Goal: Book appointment/travel/reservation

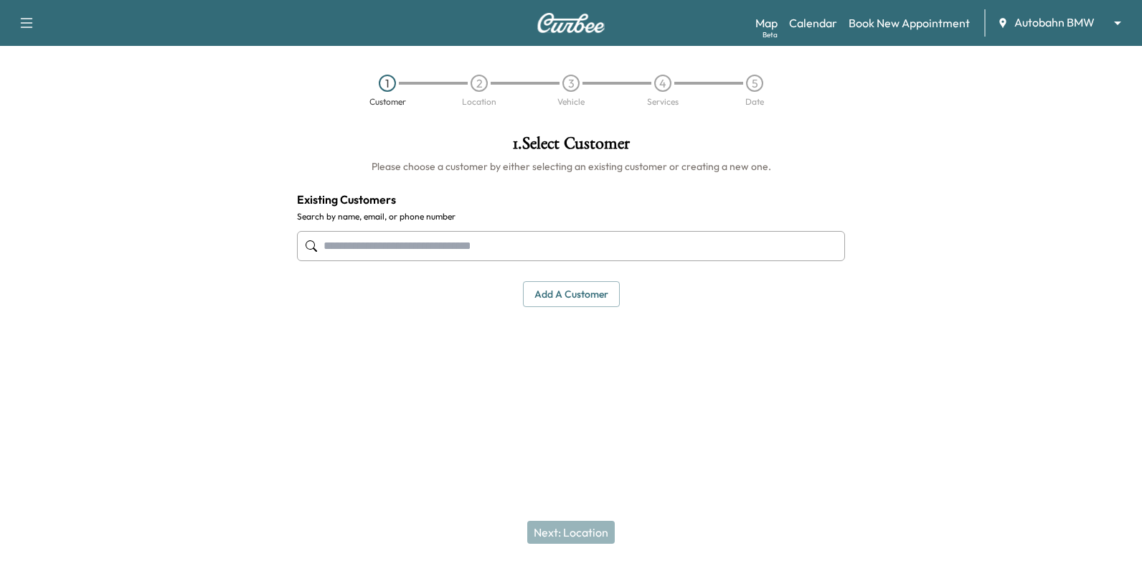
click at [1049, 24] on body "Support Log Out Map Beta Calendar Book New Appointment Autobahn BMW ******** ​ …" at bounding box center [571, 280] width 1142 height 561
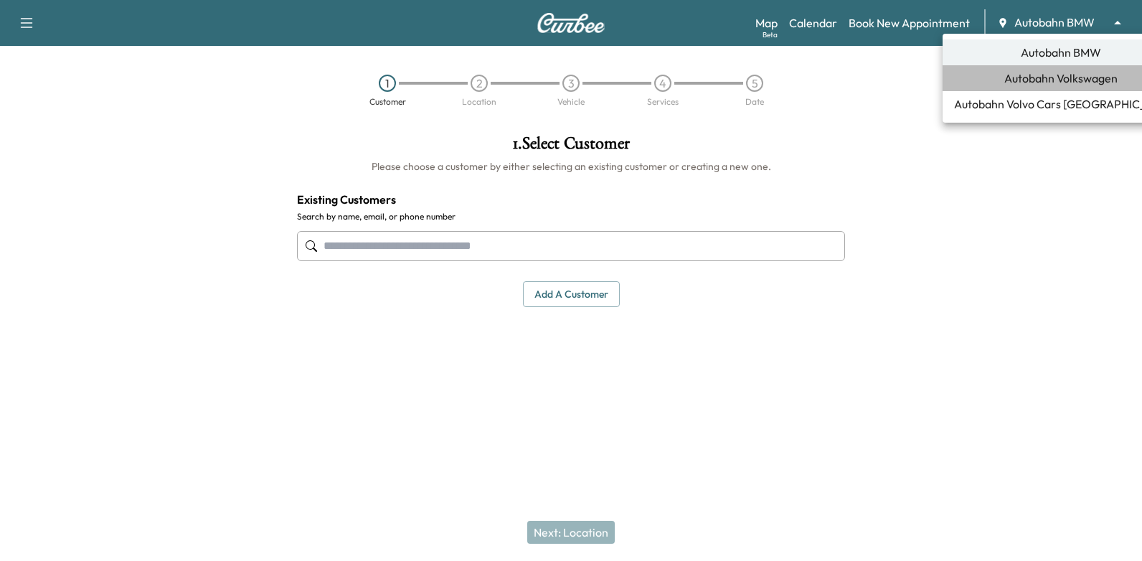
click at [1043, 87] on li "Autobahn Volkswagen" at bounding box center [1061, 78] width 237 height 26
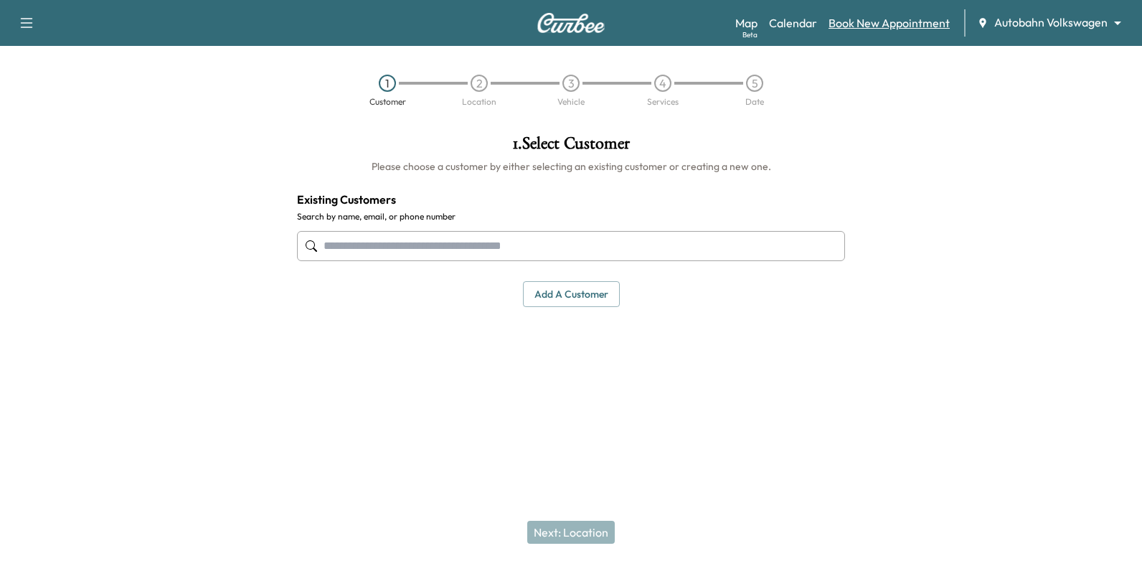
drag, startPoint x: 819, startPoint y: 22, endPoint x: 833, endPoint y: 27, distance: 14.8
click at [819, 22] on div "Map Beta Calendar Book New Appointment Autobahn Volkswagen ******** ​" at bounding box center [932, 22] width 395 height 27
click at [804, 23] on link "Calendar" at bounding box center [793, 22] width 48 height 17
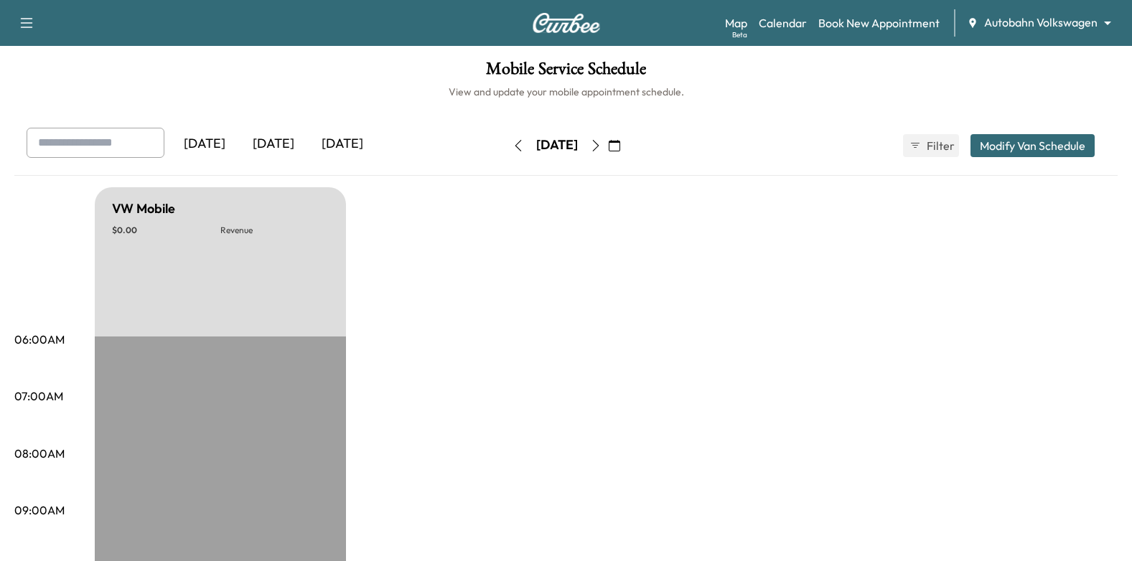
click at [620, 147] on icon "button" at bounding box center [613, 145] width 11 height 11
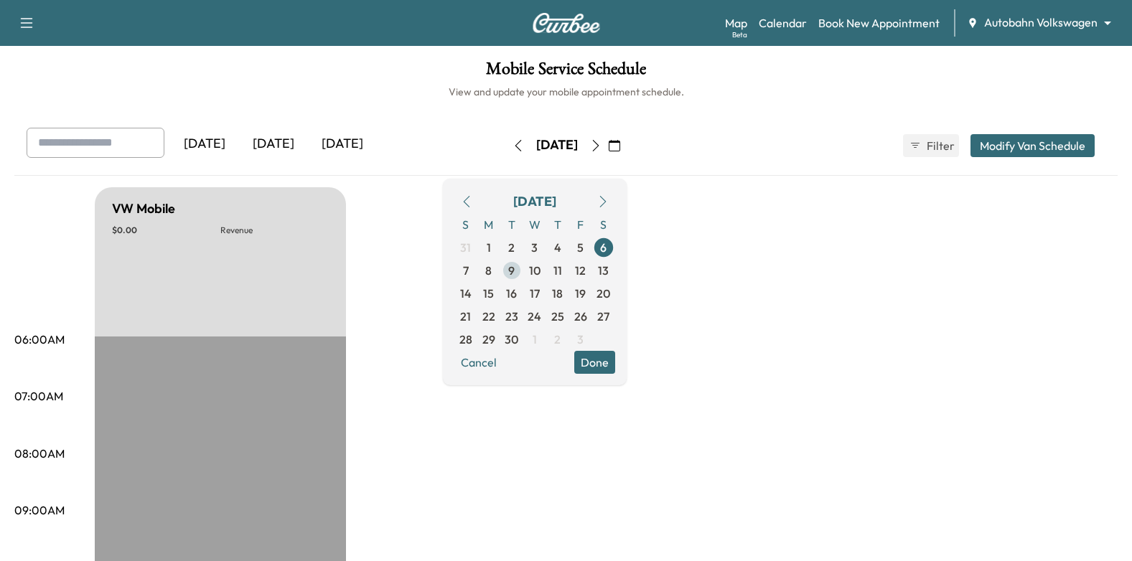
drag, startPoint x: 559, startPoint y: 269, endPoint x: 568, endPoint y: 271, distance: 9.6
click at [514, 269] on span "9" at bounding box center [511, 270] width 6 height 17
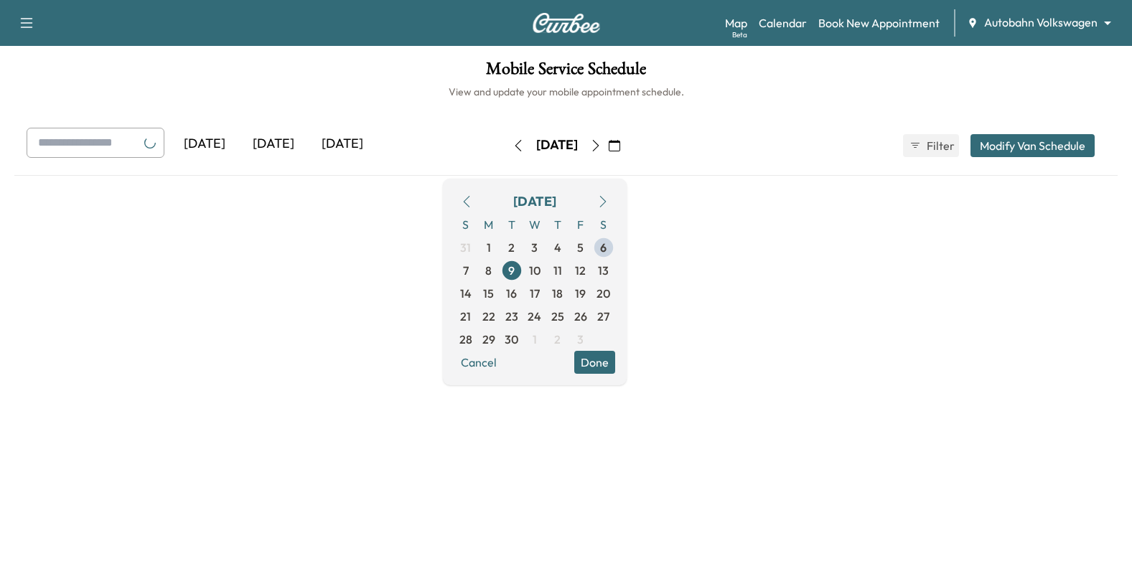
click at [615, 359] on button "Done" at bounding box center [594, 362] width 41 height 23
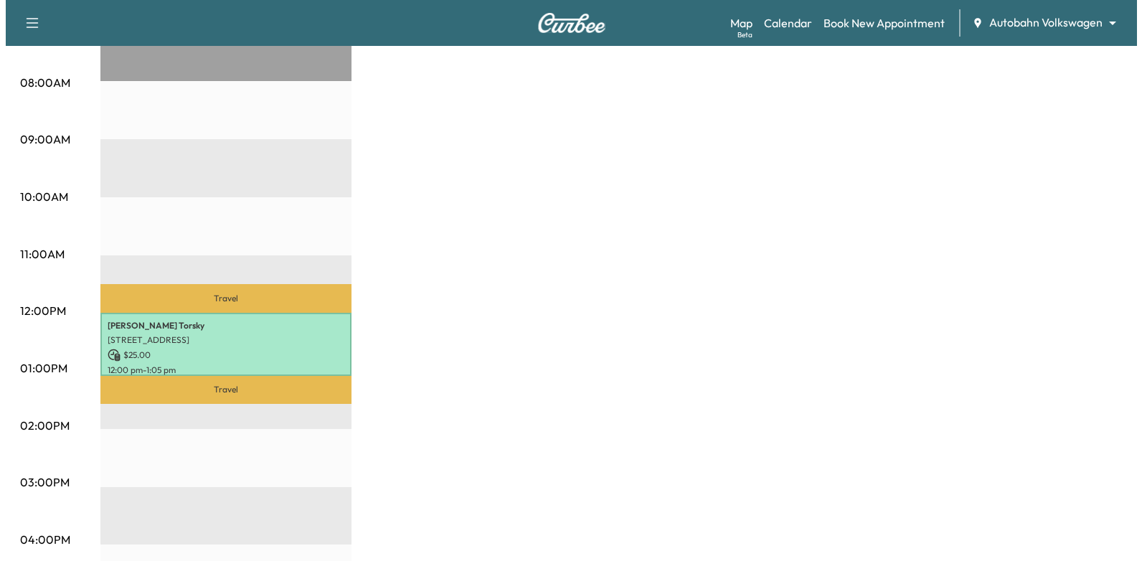
scroll to position [431, 0]
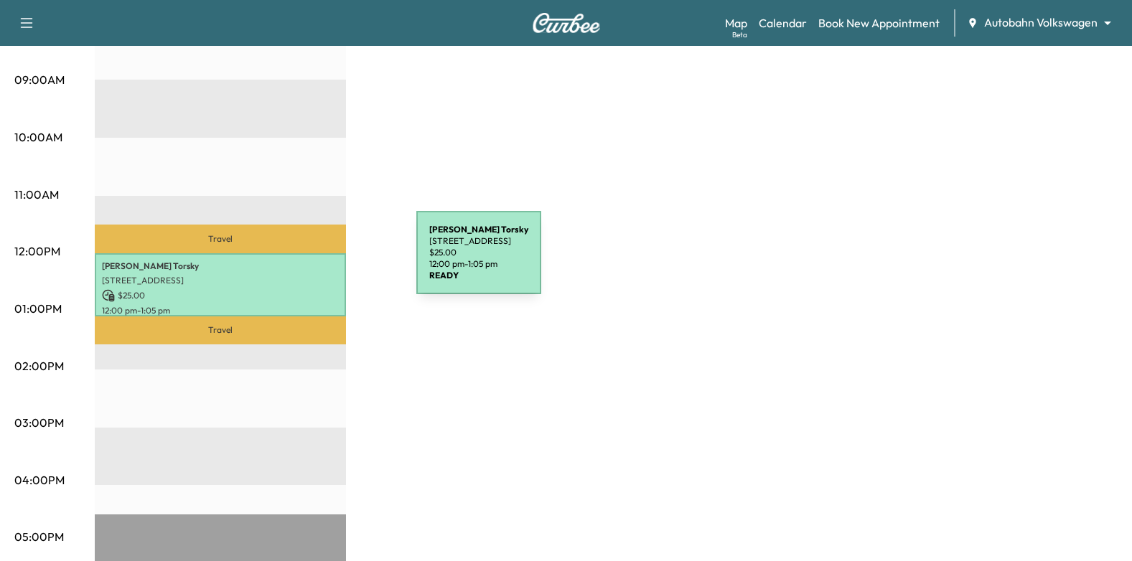
click at [308, 260] on p "[PERSON_NAME]" at bounding box center [220, 265] width 237 height 11
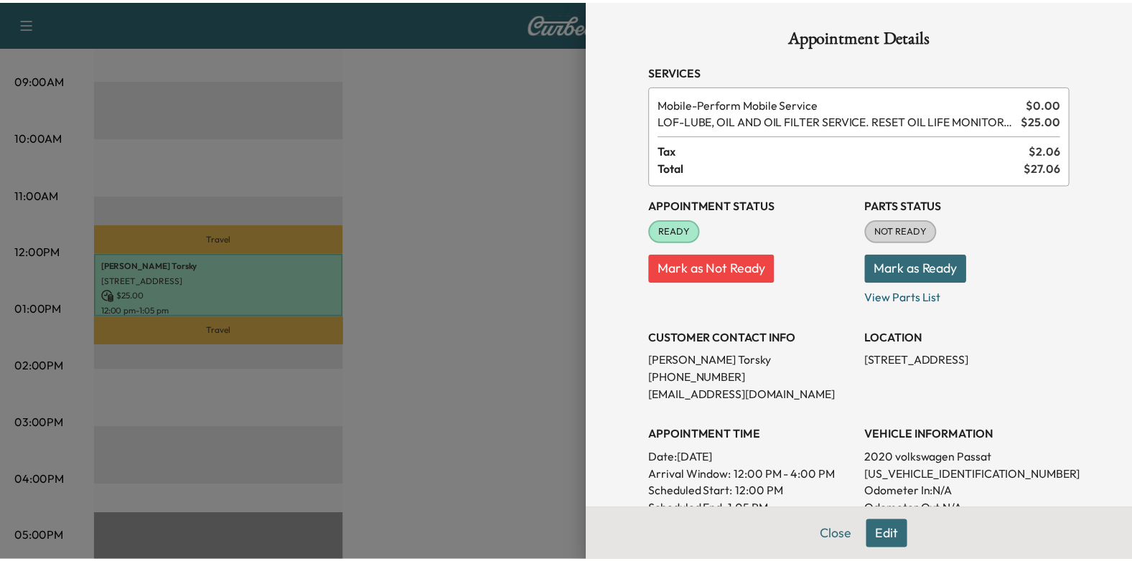
scroll to position [0, 0]
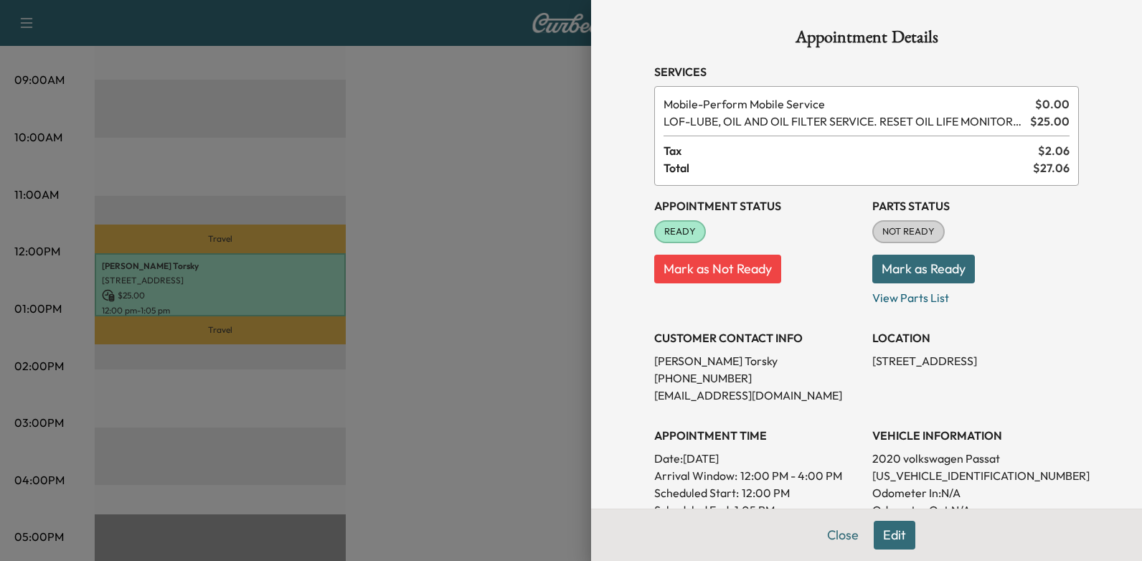
click at [531, 299] on div at bounding box center [571, 280] width 1142 height 561
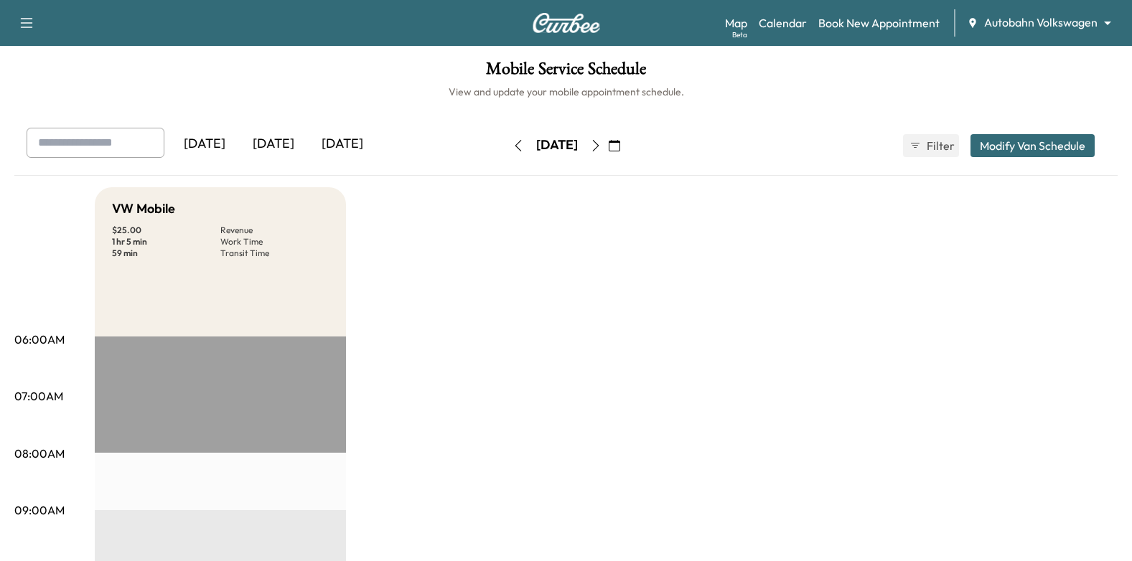
click at [626, 143] on button "button" at bounding box center [614, 145] width 24 height 23
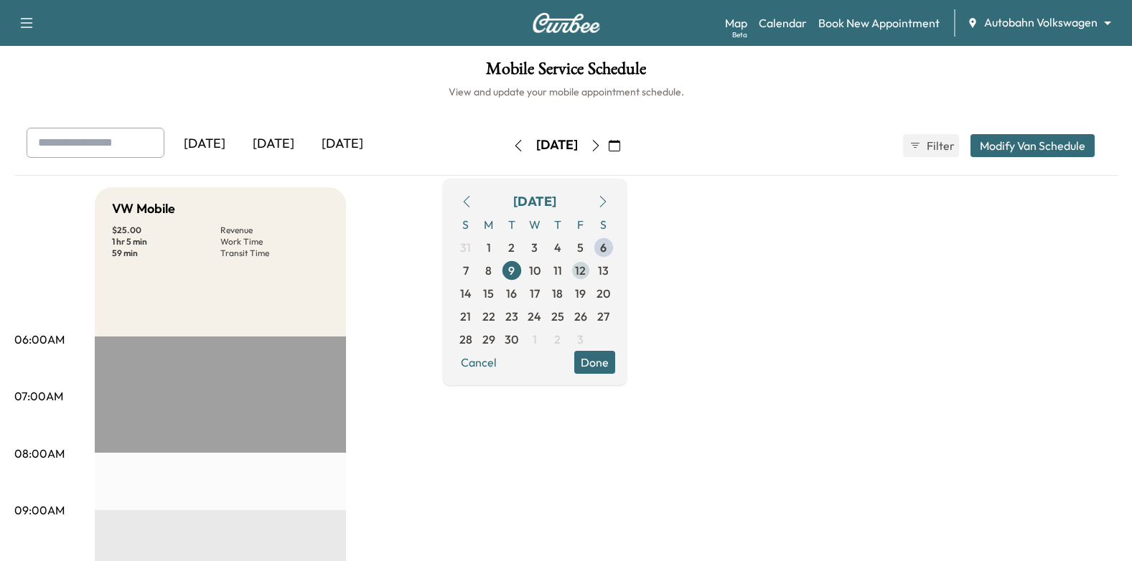
click at [586, 271] on span "12" at bounding box center [580, 270] width 11 height 17
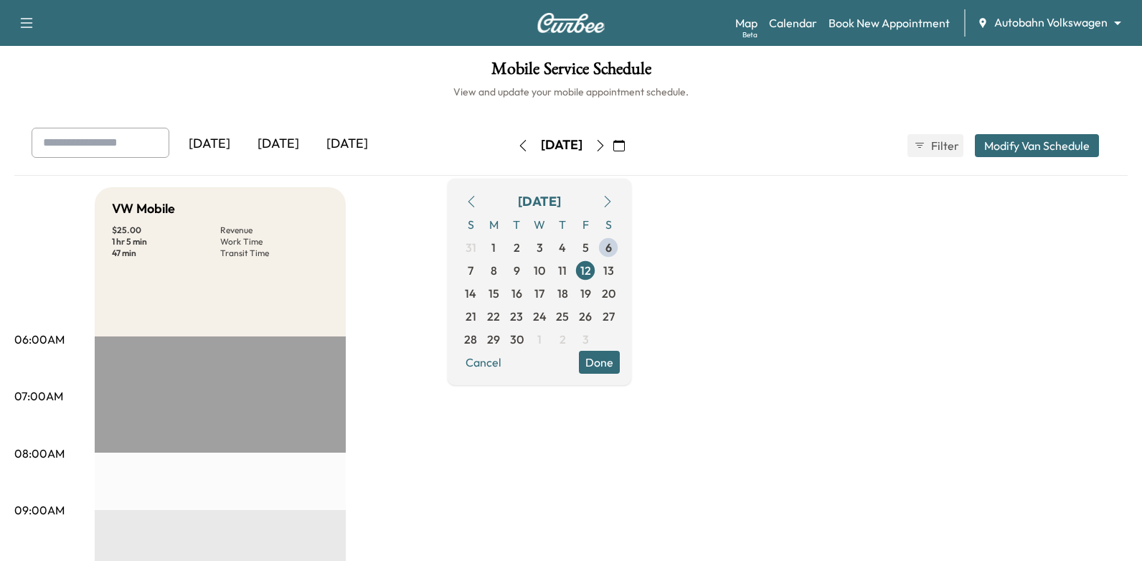
click at [620, 370] on button "Done" at bounding box center [599, 362] width 41 height 23
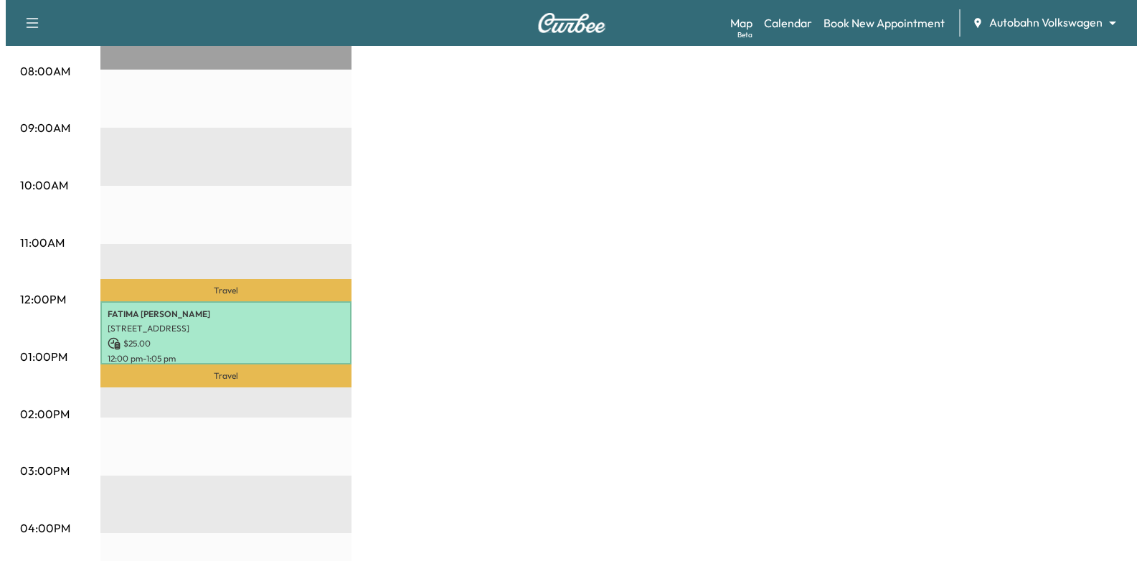
scroll to position [502, 0]
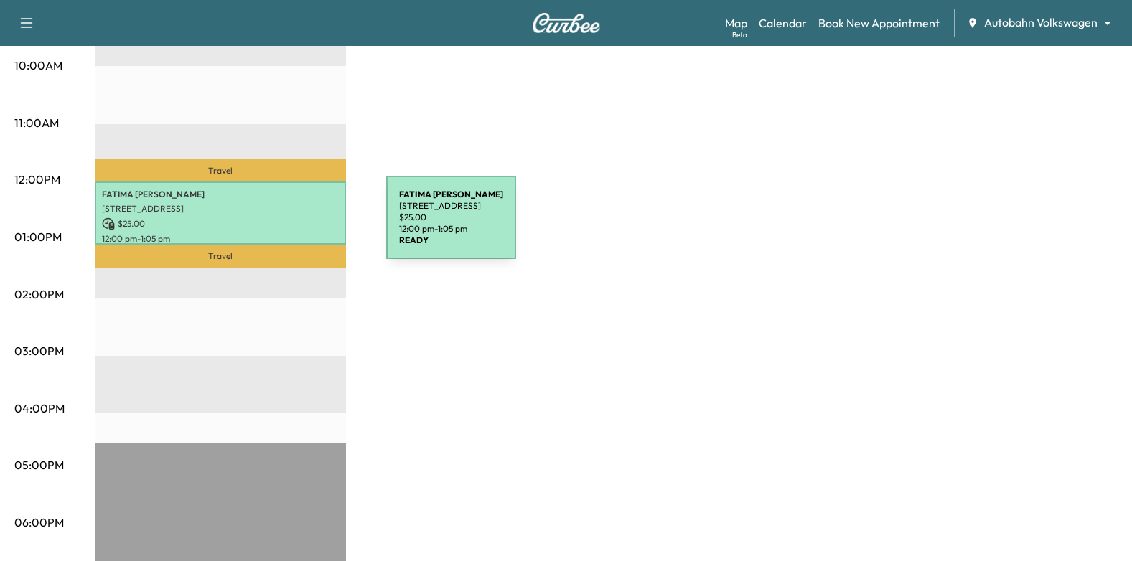
click at [278, 226] on p "$ 25.00" at bounding box center [220, 223] width 237 height 13
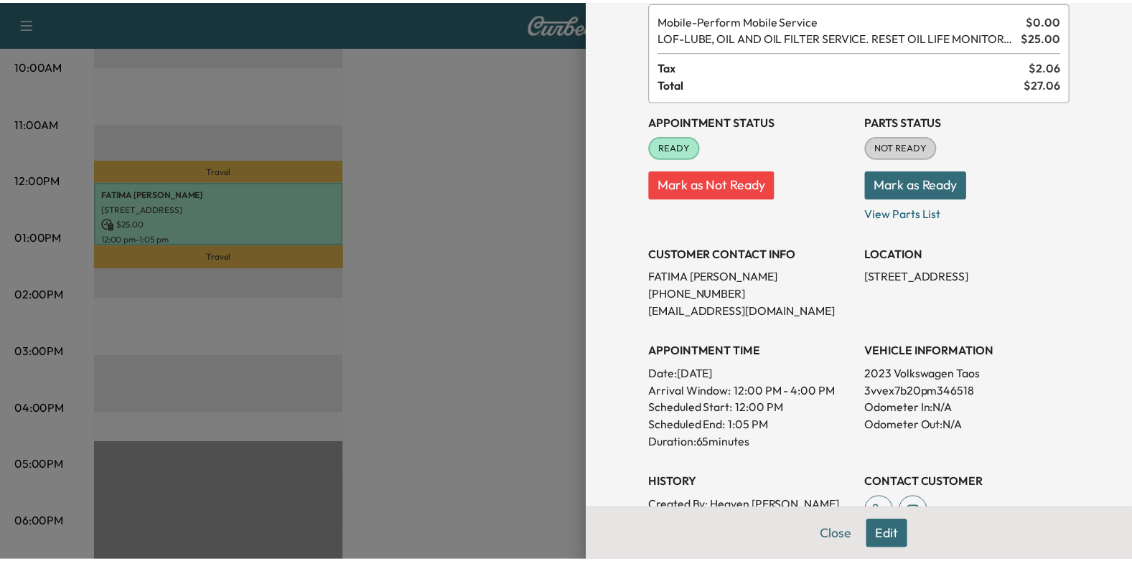
scroll to position [144, 0]
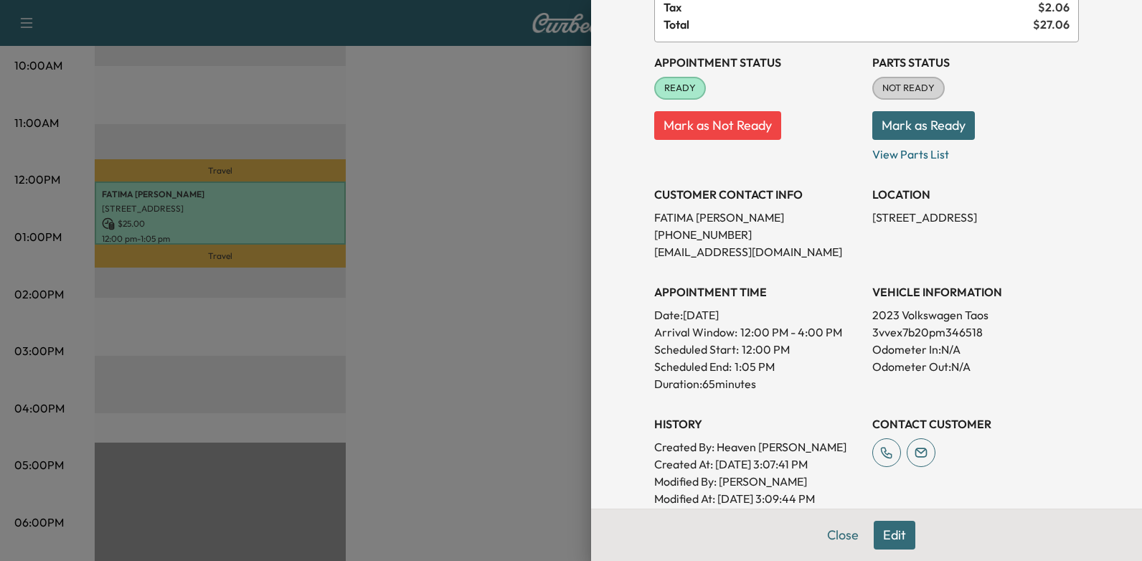
click at [446, 250] on div at bounding box center [571, 280] width 1142 height 561
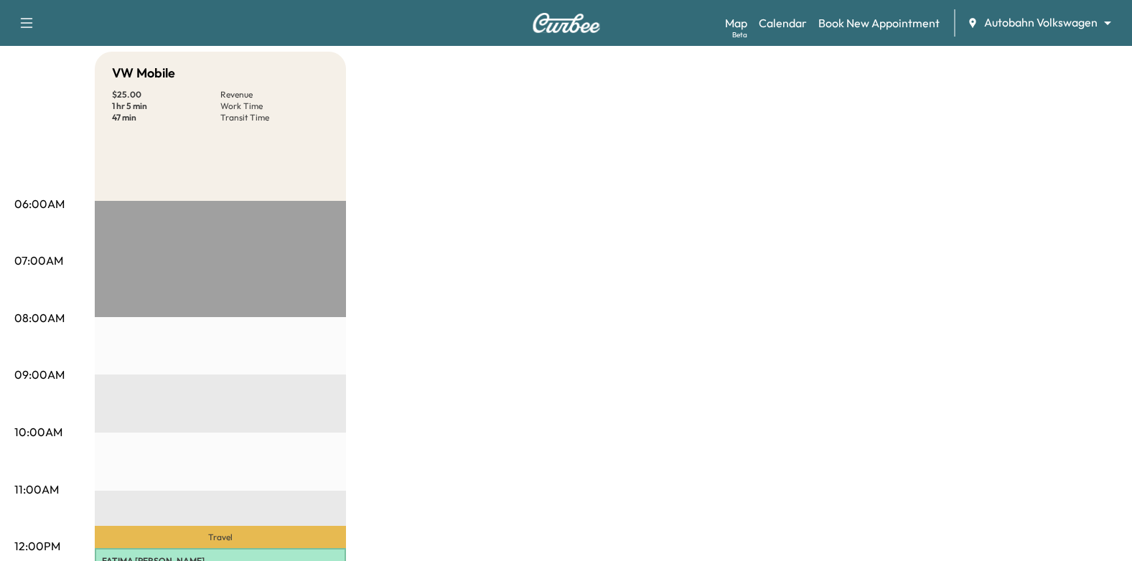
scroll to position [0, 0]
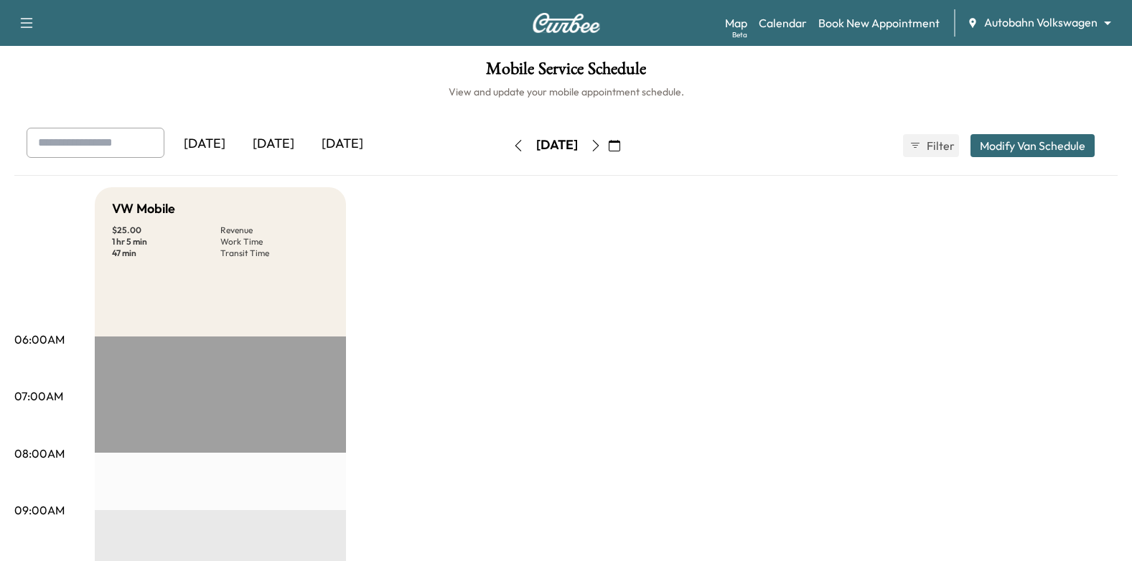
click at [982, 15] on body "Support Log Out Map Beta Calendar Book New Appointment Autobahn Volkswagen ****…" at bounding box center [566, 280] width 1132 height 561
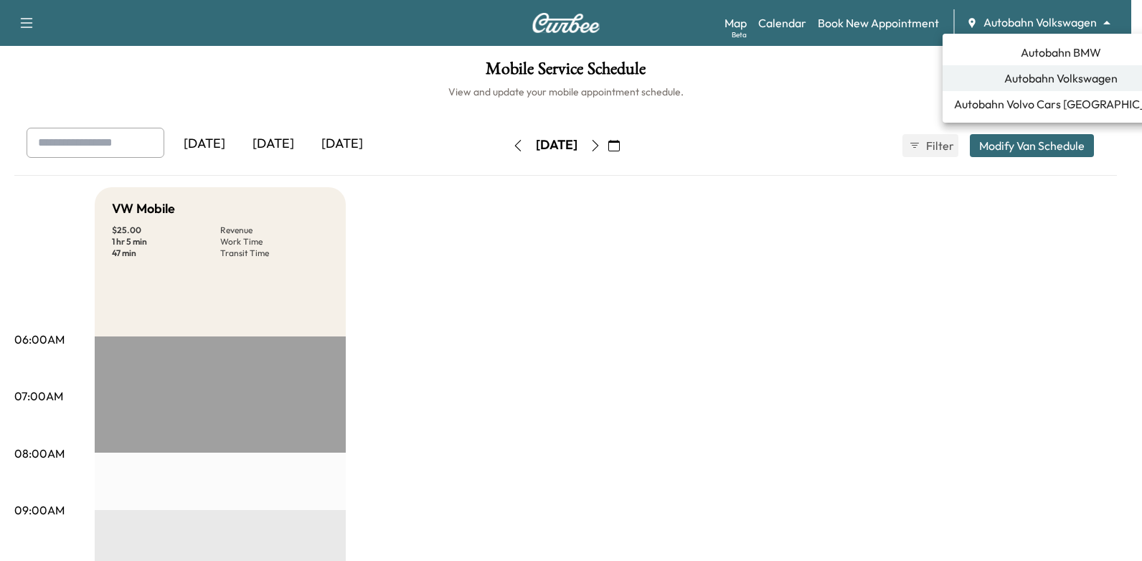
click at [1054, 57] on span "Autobahn BMW" at bounding box center [1061, 52] width 80 height 17
